Goal: Task Accomplishment & Management: Complete application form

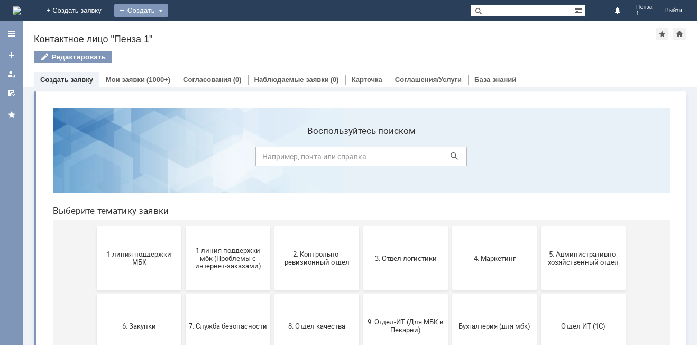
click at [168, 12] on div "Создать" at bounding box center [141, 10] width 54 height 13
click at [197, 33] on link "Заявка" at bounding box center [156, 31] width 80 height 13
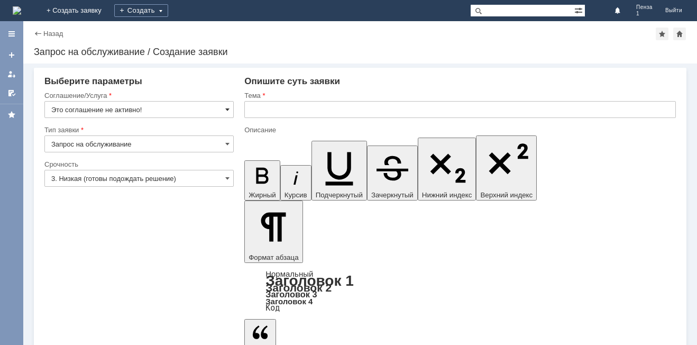
click at [227, 107] on span at bounding box center [227, 109] width 4 height 8
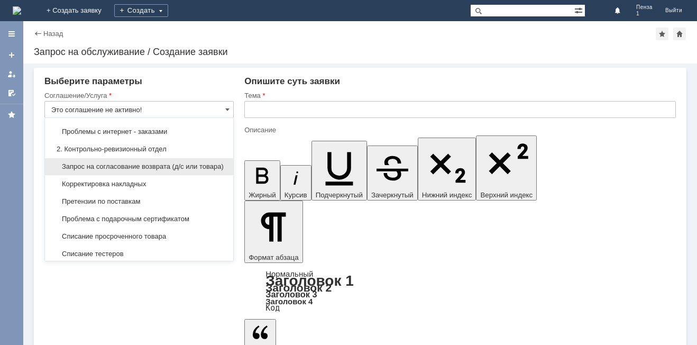
scroll to position [159, 0]
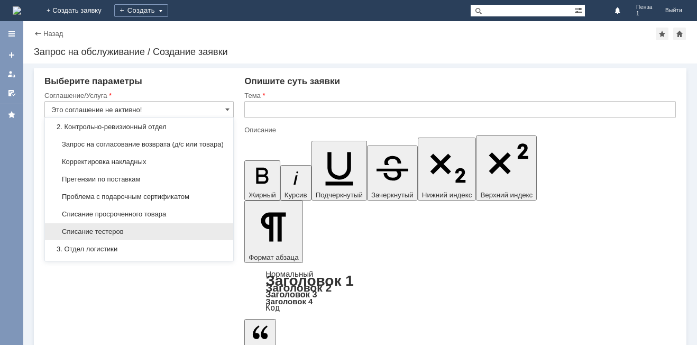
click at [121, 236] on span "Списание тестеров" at bounding box center [139, 232] width 176 height 8
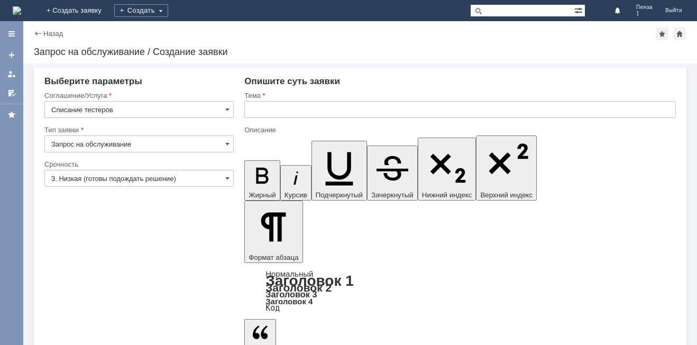
type input "Списание тестеров"
click at [258, 108] on input "text" at bounding box center [460, 109] width 432 height 17
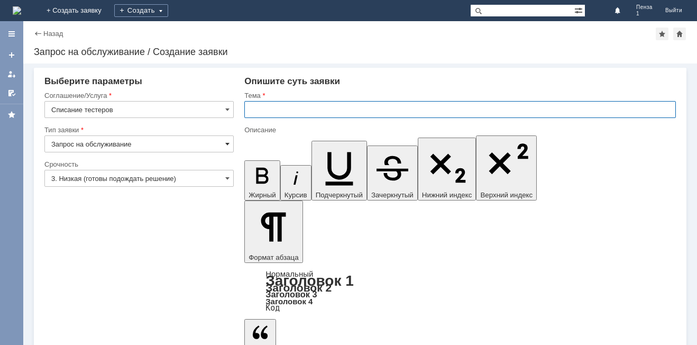
click at [226, 145] on span at bounding box center [227, 144] width 4 height 8
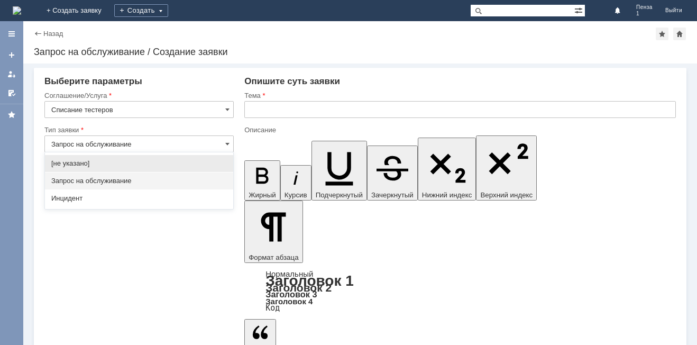
click at [118, 180] on span "Запрос на обслуживание" at bounding box center [139, 181] width 176 height 8
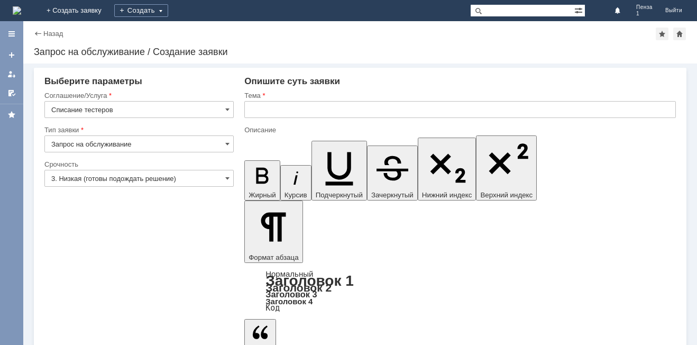
type input "Запрос на обслуживание"
click at [56, 35] on link "Назад" at bounding box center [53, 34] width 20 height 8
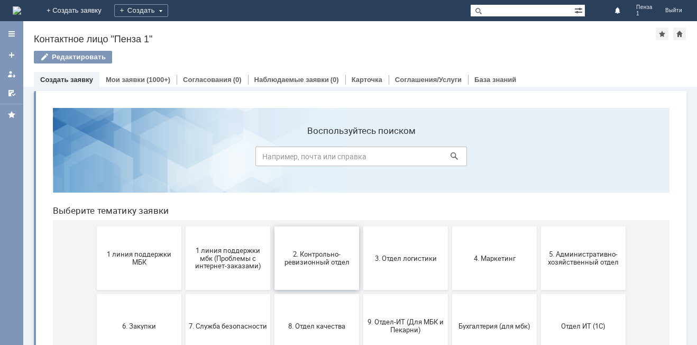
click at [320, 270] on button "2. Контрольно-ревизионный отдел" at bounding box center [317, 257] width 85 height 63
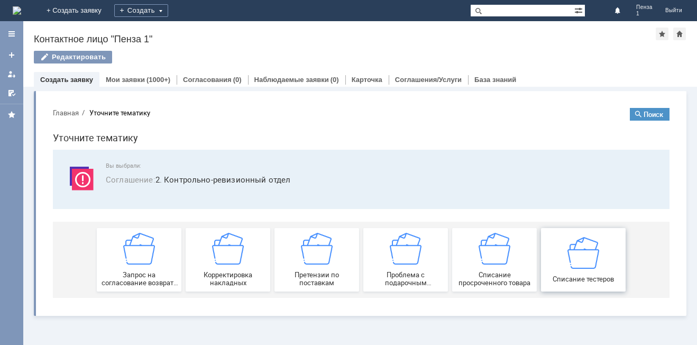
click at [587, 258] on img at bounding box center [584, 253] width 32 height 32
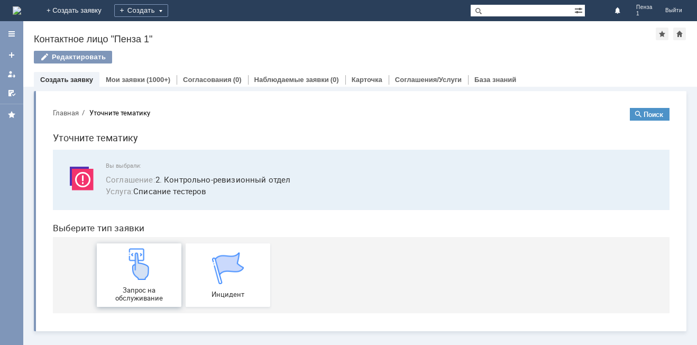
click at [140, 269] on img at bounding box center [139, 264] width 32 height 32
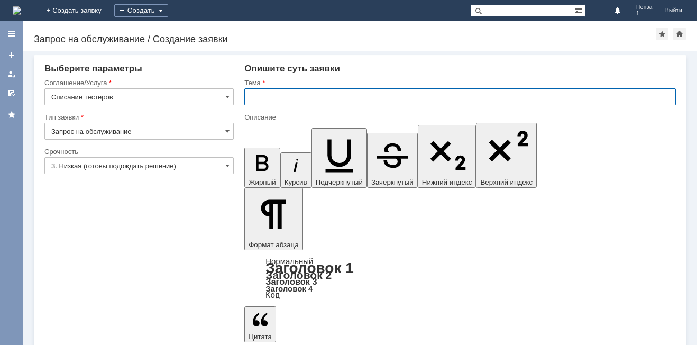
click at [258, 98] on input "text" at bounding box center [460, 96] width 432 height 17
type input "списание тестеров"
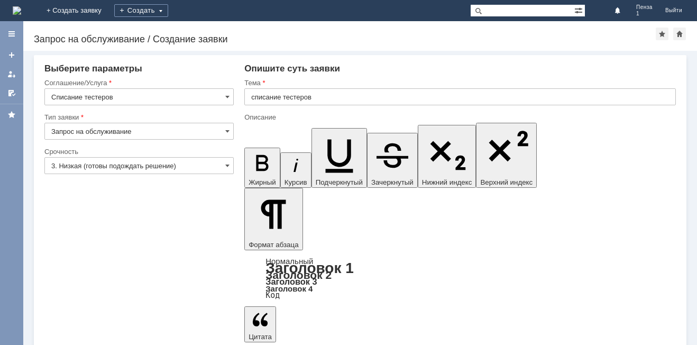
drag, startPoint x: 343, startPoint y: 2820, endPoint x: 370, endPoint y: 2822, distance: 27.0
drag, startPoint x: 367, startPoint y: 2819, endPoint x: 395, endPoint y: 2815, distance: 28.9
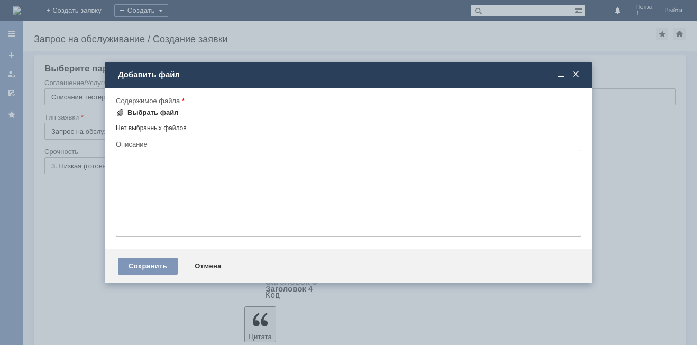
click at [144, 113] on div "Выбрать файл" at bounding box center [153, 112] width 51 height 8
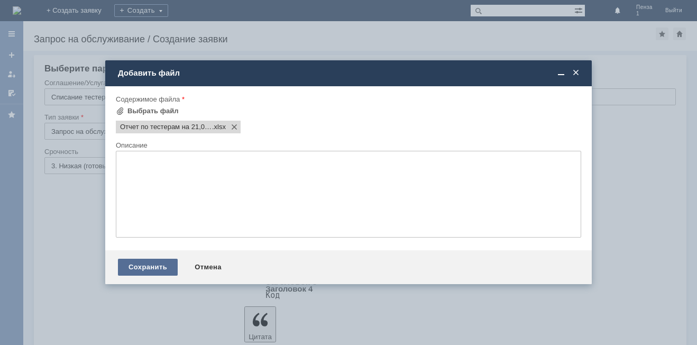
click at [142, 268] on div "Сохранить" at bounding box center [148, 267] width 60 height 17
